Goal: Task Accomplishment & Management: Manage account settings

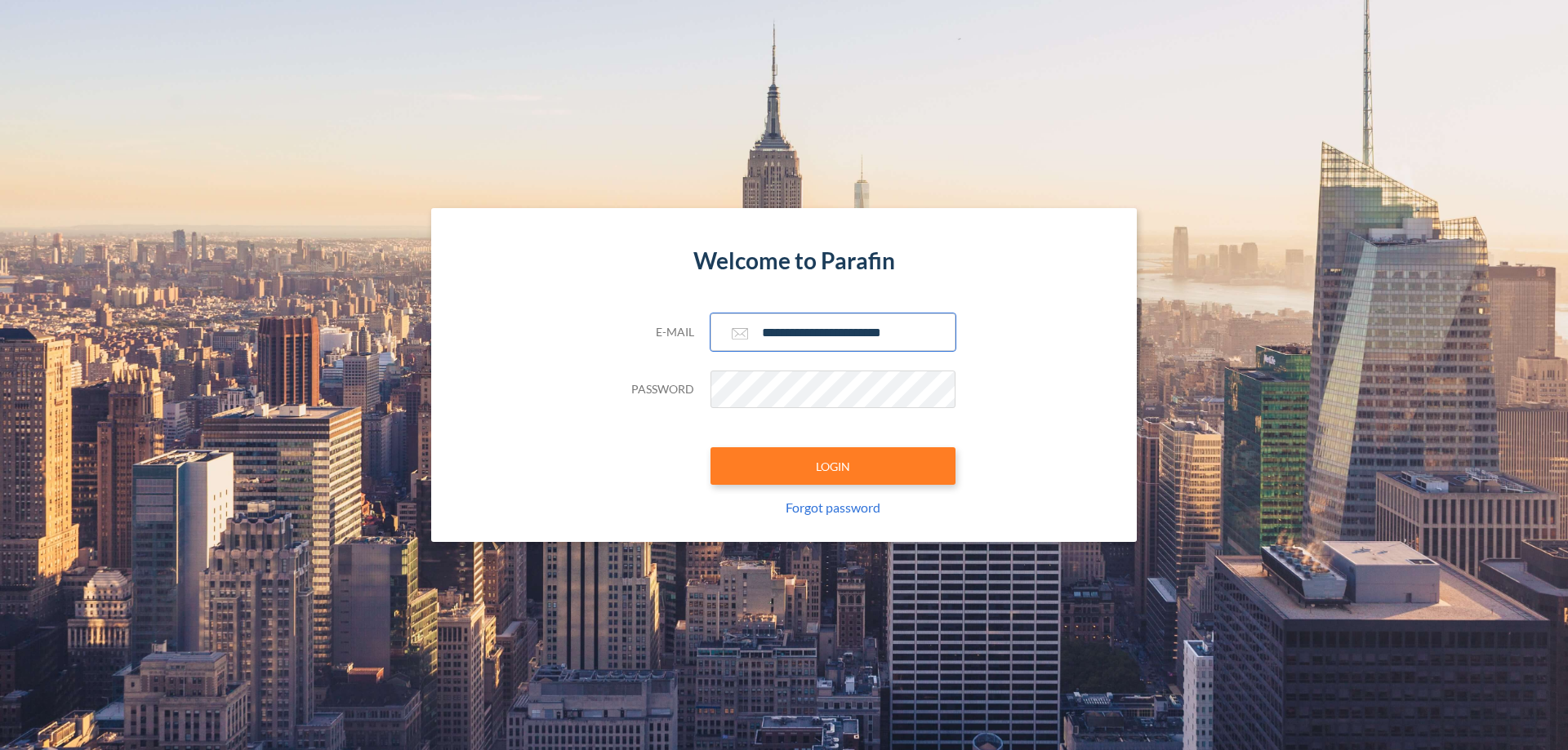
type input "**********"
click at [833, 466] on button "LOGIN" at bounding box center [833, 466] width 245 height 38
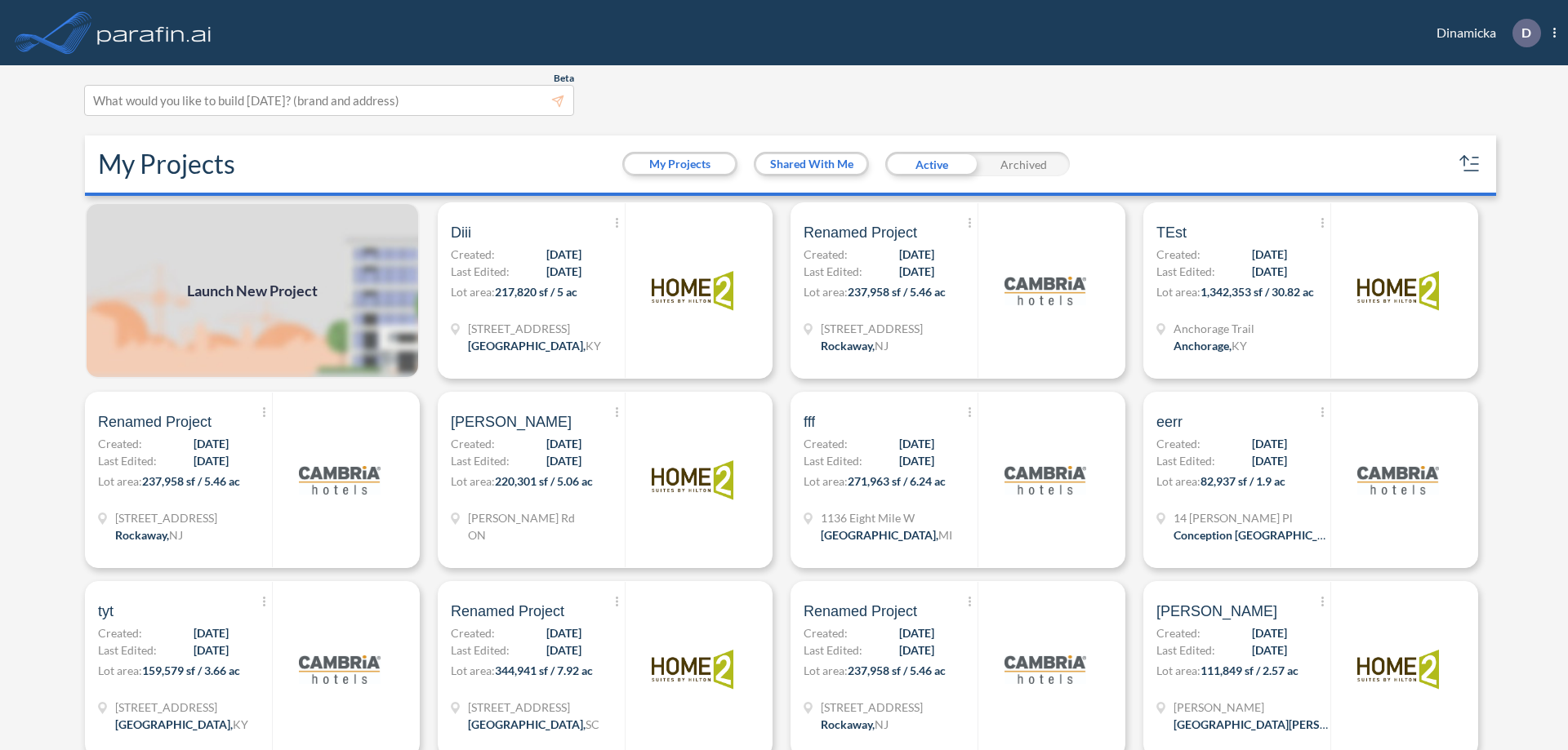
scroll to position [4, 0]
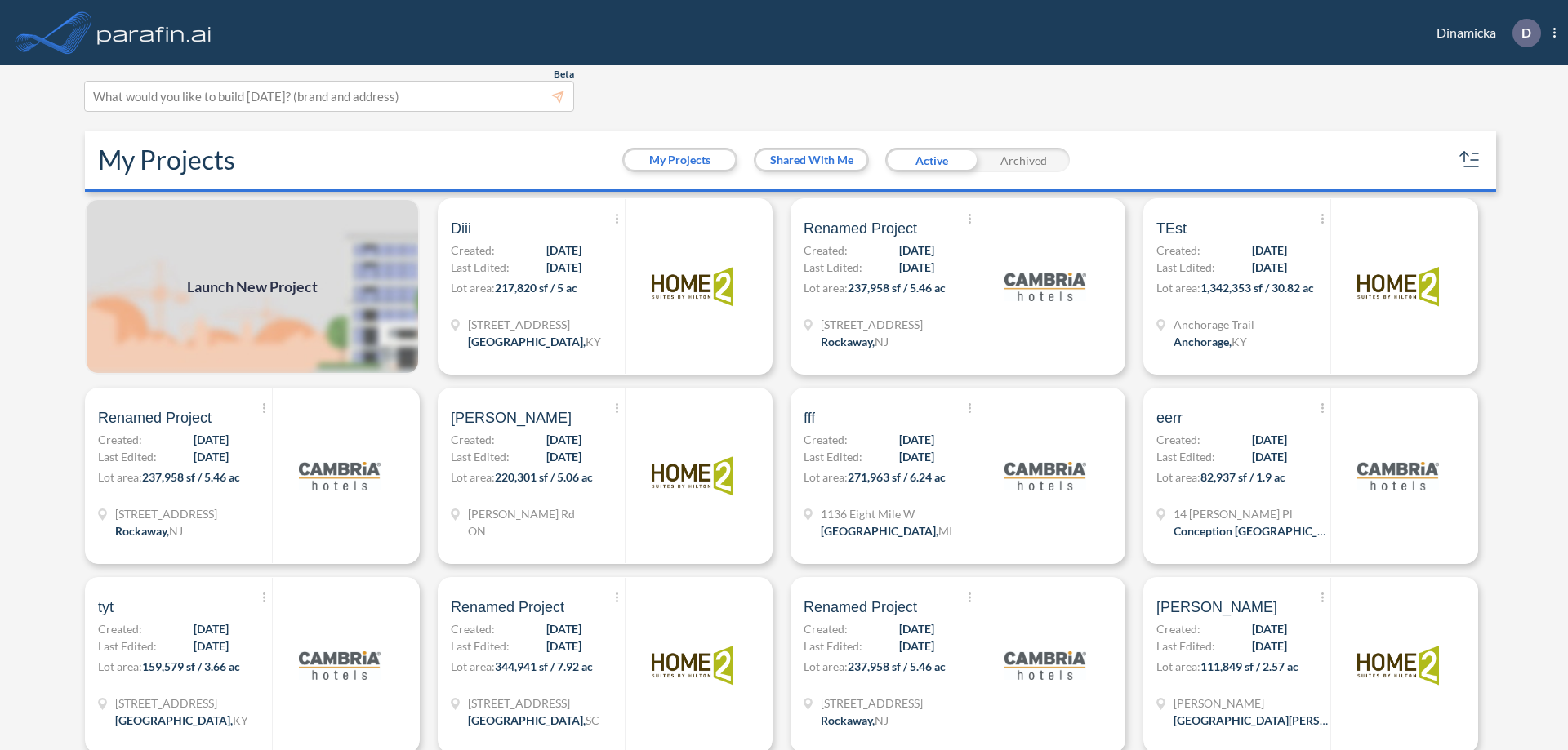
click at [1023, 160] on div "Archived" at bounding box center [1023, 160] width 93 height 24
